Goal: Transaction & Acquisition: Subscribe to service/newsletter

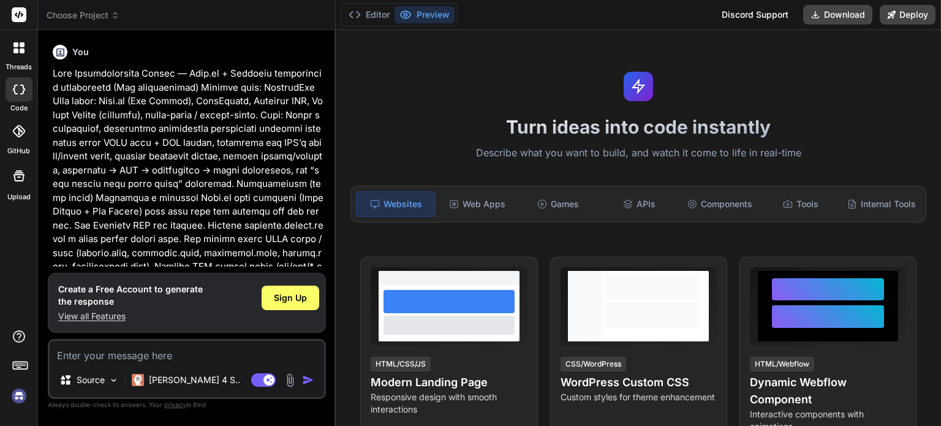
type textarea "x"
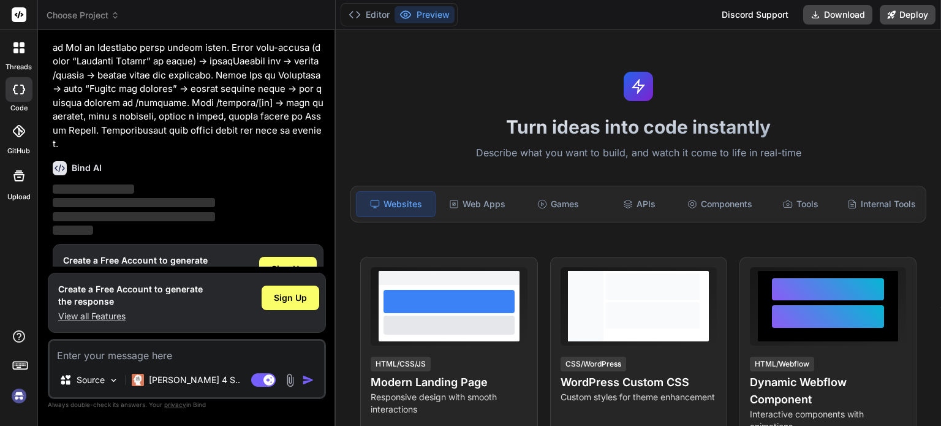
scroll to position [1886, 0]
click at [306, 257] on div "Sign Up" at bounding box center [288, 269] width 58 height 24
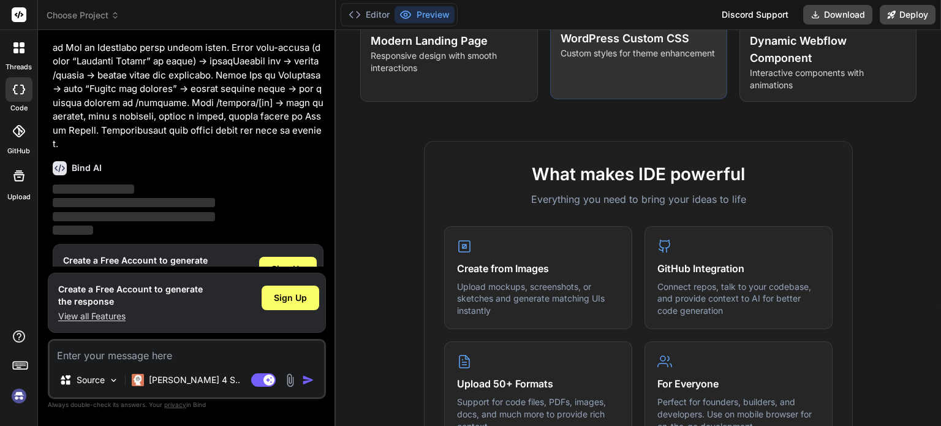
scroll to position [0, 0]
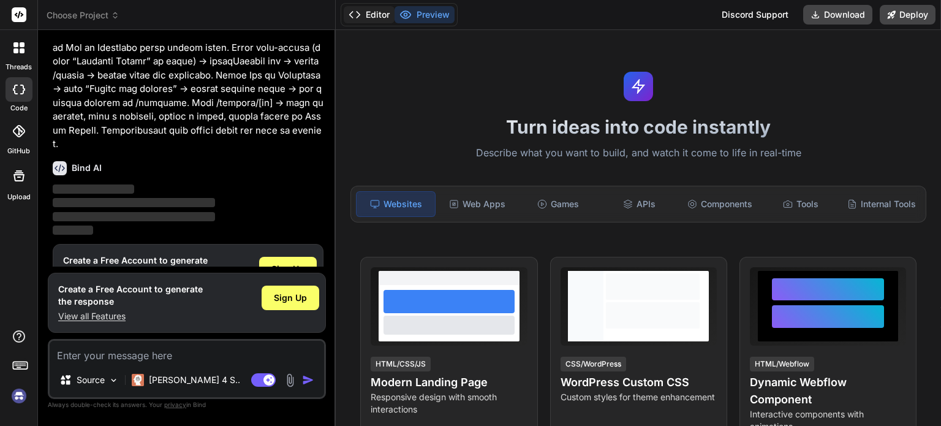
click at [374, 15] on button "Editor" at bounding box center [369, 14] width 51 height 17
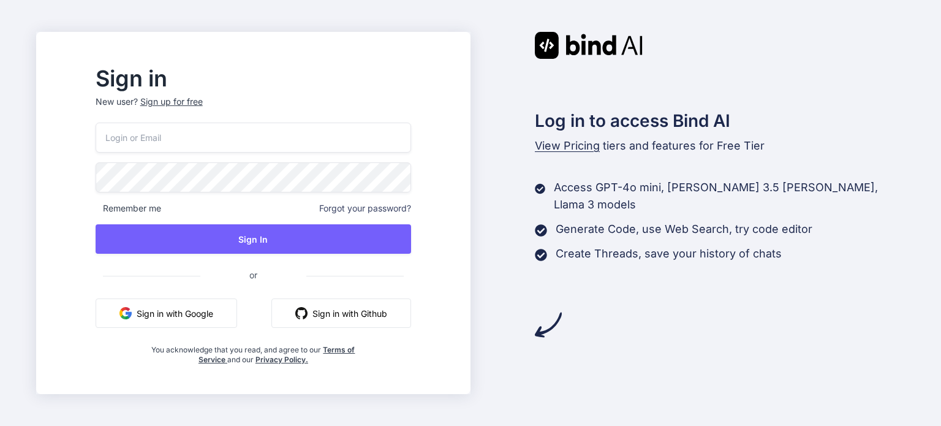
click at [258, 127] on input "email" at bounding box center [253, 137] width 315 height 30
paste input "[EMAIL_ADDRESS][DOMAIN_NAME]"
type input "[EMAIL_ADDRESS][DOMAIN_NAME]"
click at [282, 317] on div "Sign in with Google Sign in with Github" at bounding box center [253, 312] width 315 height 29
click at [196, 105] on div "Sign up for free" at bounding box center [171, 102] width 62 height 12
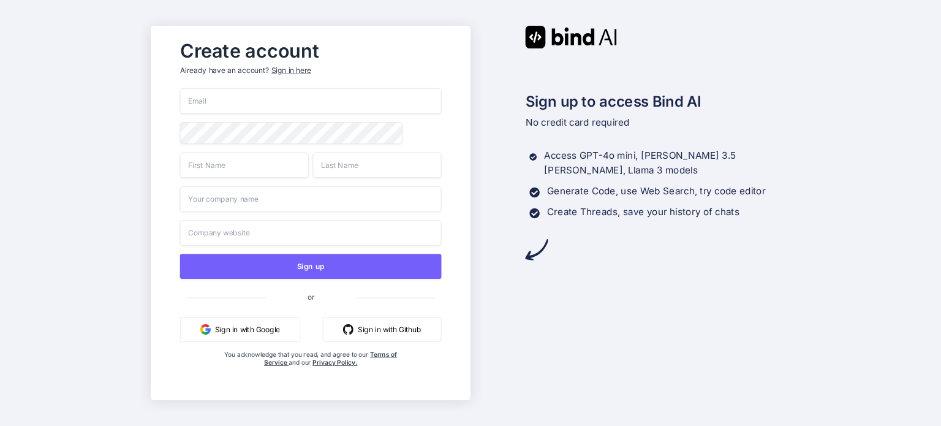
click at [217, 96] on input "email" at bounding box center [310, 101] width 262 height 26
paste input "[EMAIL_ADDRESS][DOMAIN_NAME]"
type input "[EMAIL_ADDRESS][DOMAIN_NAME]"
click at [215, 164] on input "text" at bounding box center [243, 165] width 129 height 26
drag, startPoint x: 215, startPoint y: 164, endPoint x: 267, endPoint y: 198, distance: 62.3
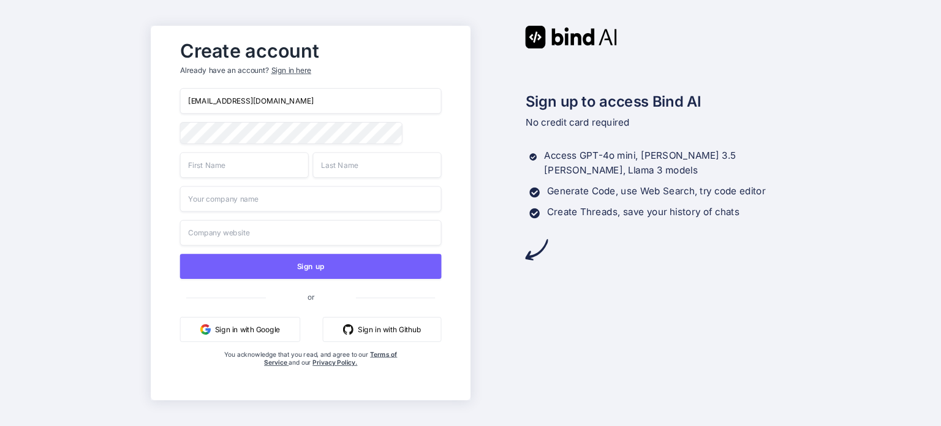
click at [267, 198] on div "[EMAIL_ADDRESS][DOMAIN_NAME] Sign up or Sign in with Google Sign in with Github…" at bounding box center [310, 239] width 262 height 303
type input "Aditya"
type input "Gautam"
click at [255, 198] on input "text" at bounding box center [310, 199] width 262 height 26
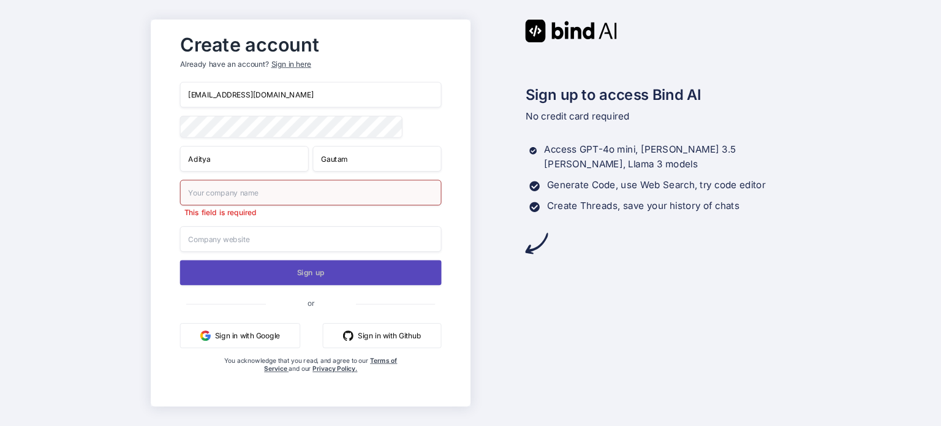
click at [247, 268] on button "Sign up" at bounding box center [310, 272] width 262 height 25
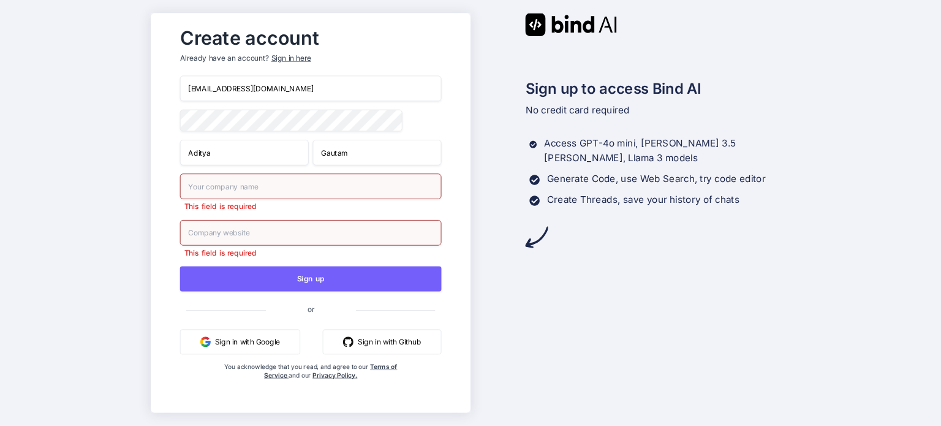
click at [242, 193] on input "text" at bounding box center [310, 186] width 262 height 26
